Goal: Task Accomplishment & Management: Use online tool/utility

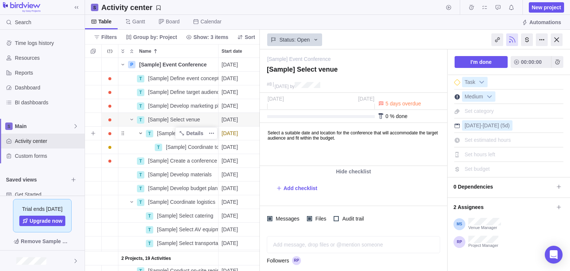
click at [139, 133] on icon "Name" at bounding box center [141, 133] width 6 height 6
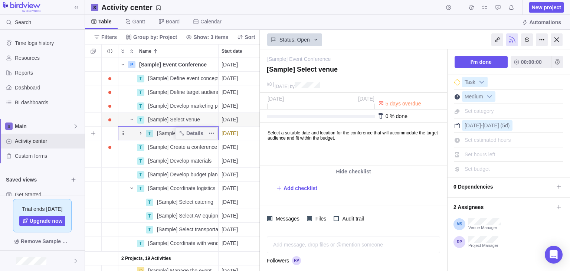
click at [139, 133] on icon "Name" at bounding box center [141, 133] width 6 height 6
click at [133, 120] on icon "Name" at bounding box center [132, 120] width 6 height 6
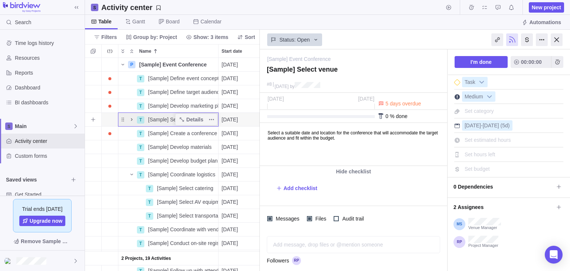
click at [133, 119] on icon "Name" at bounding box center [132, 120] width 6 height 6
